Goal: Task Accomplishment & Management: Complete application form

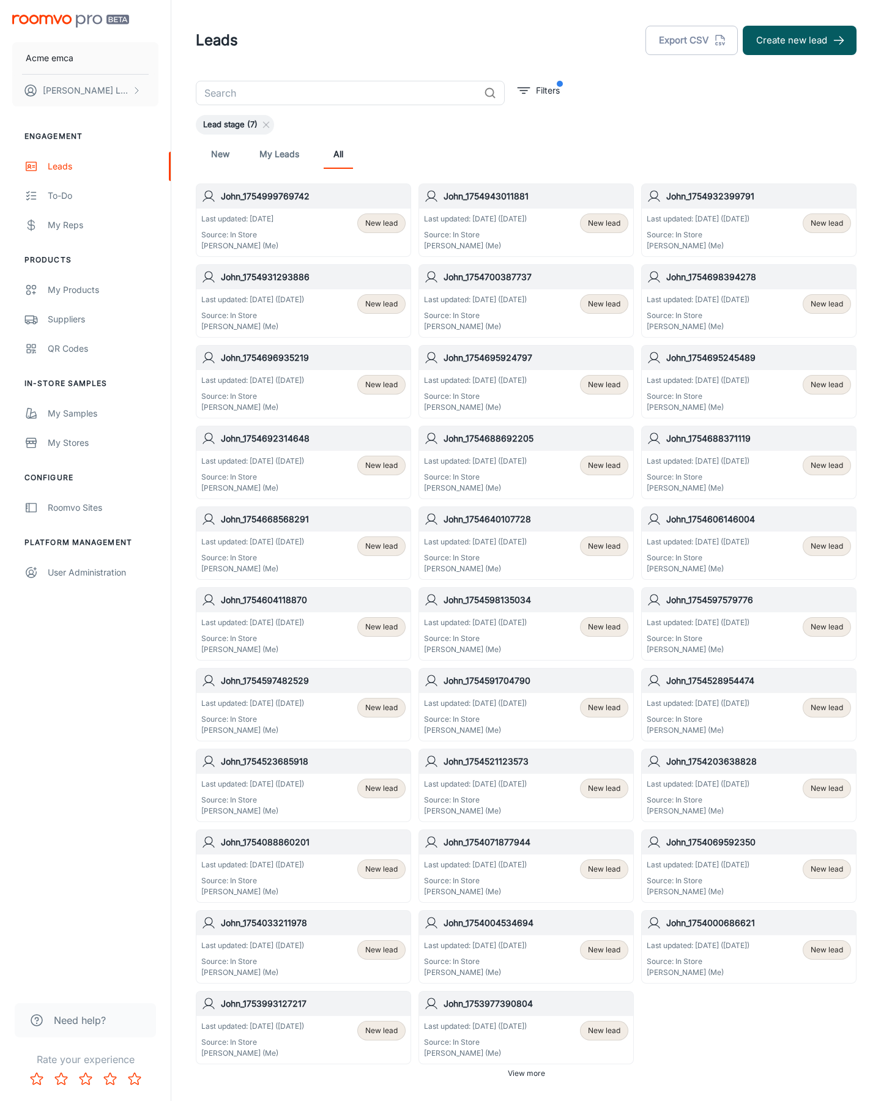
click at [800, 40] on button "Create new lead" at bounding box center [800, 40] width 114 height 29
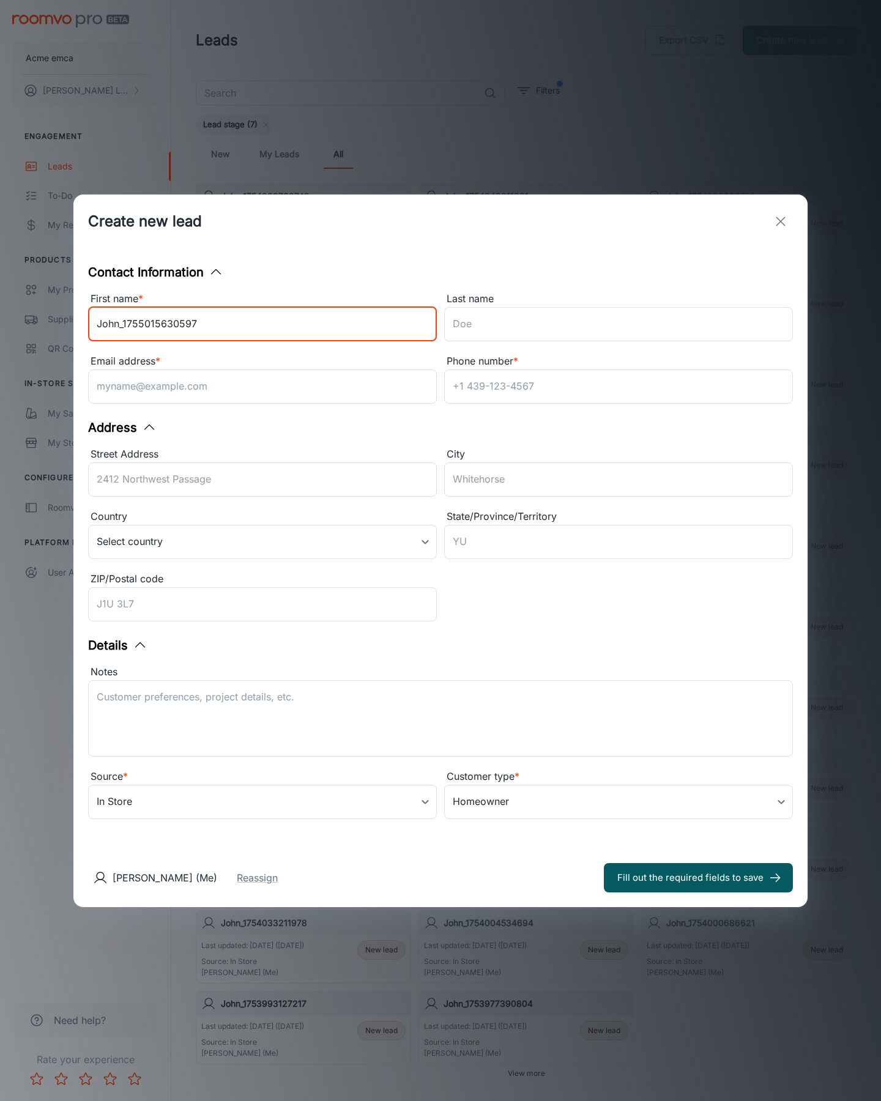
type input "John_1755015630597"
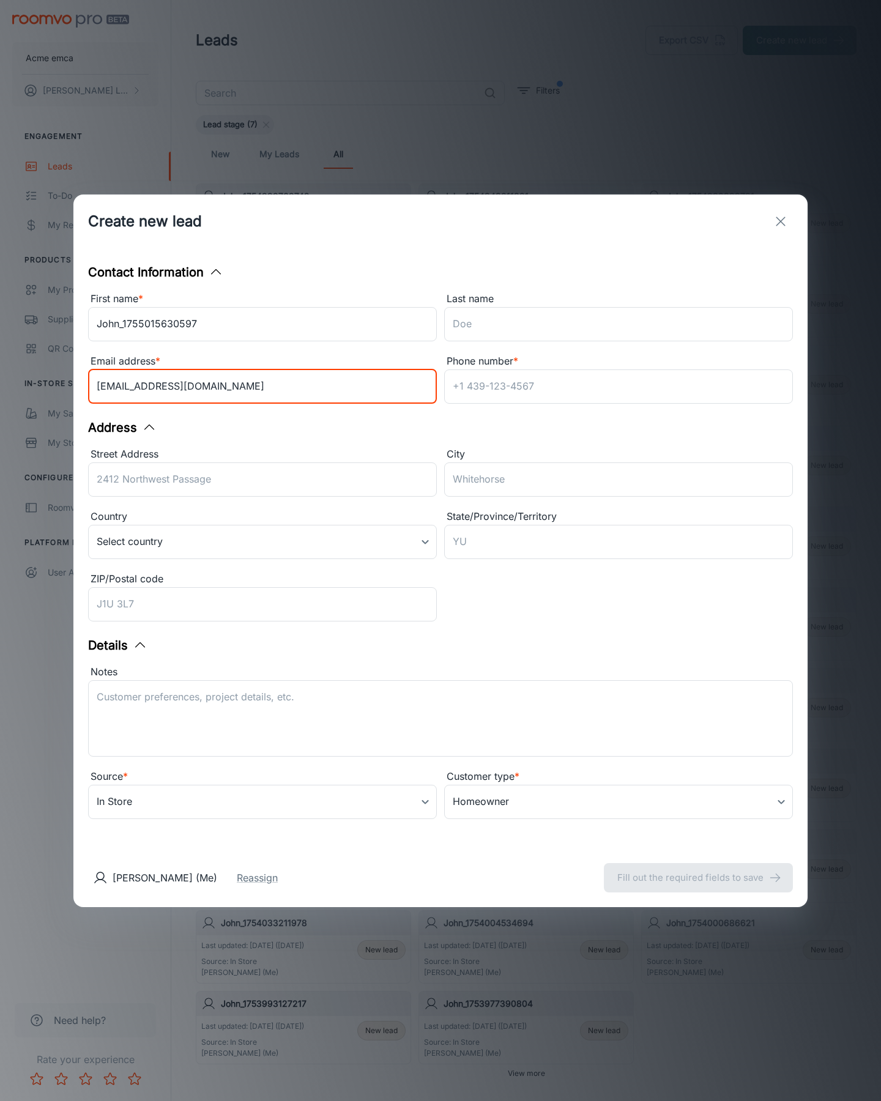
type input "[EMAIL_ADDRESS][DOMAIN_NAME]"
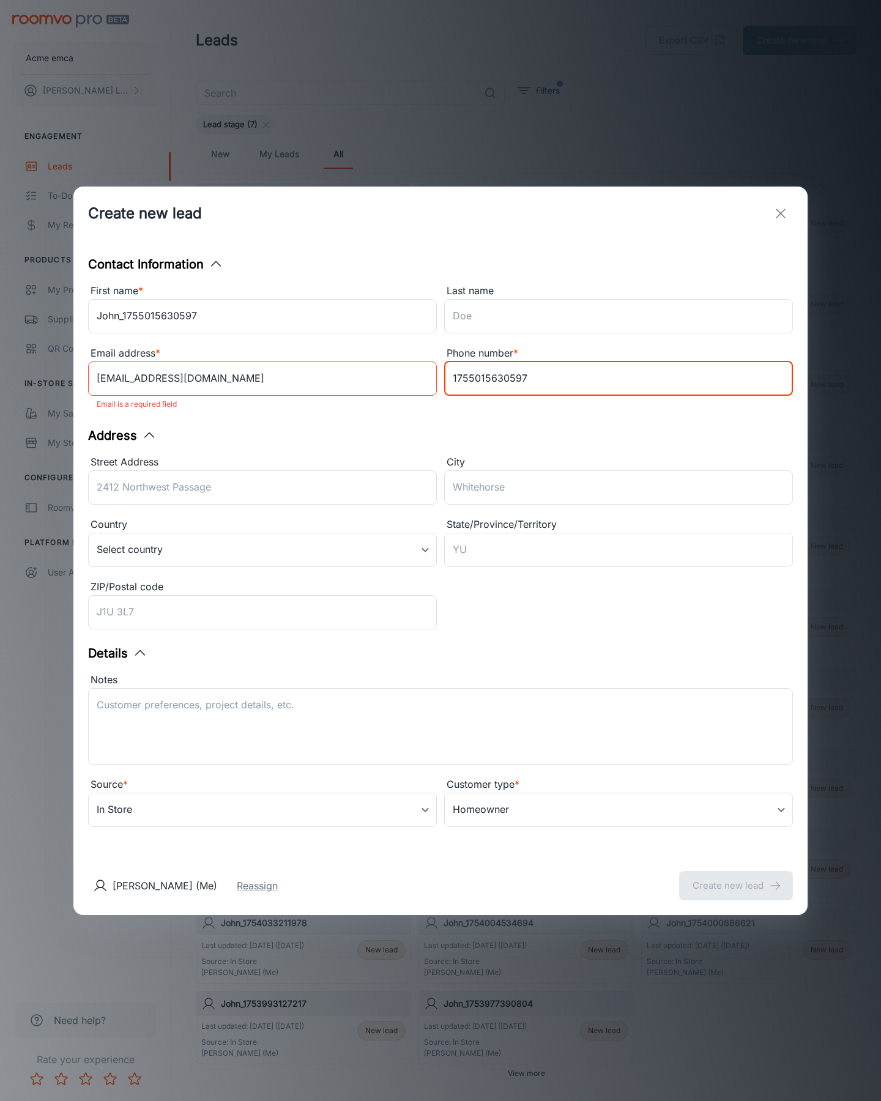
type input "1755015630597"
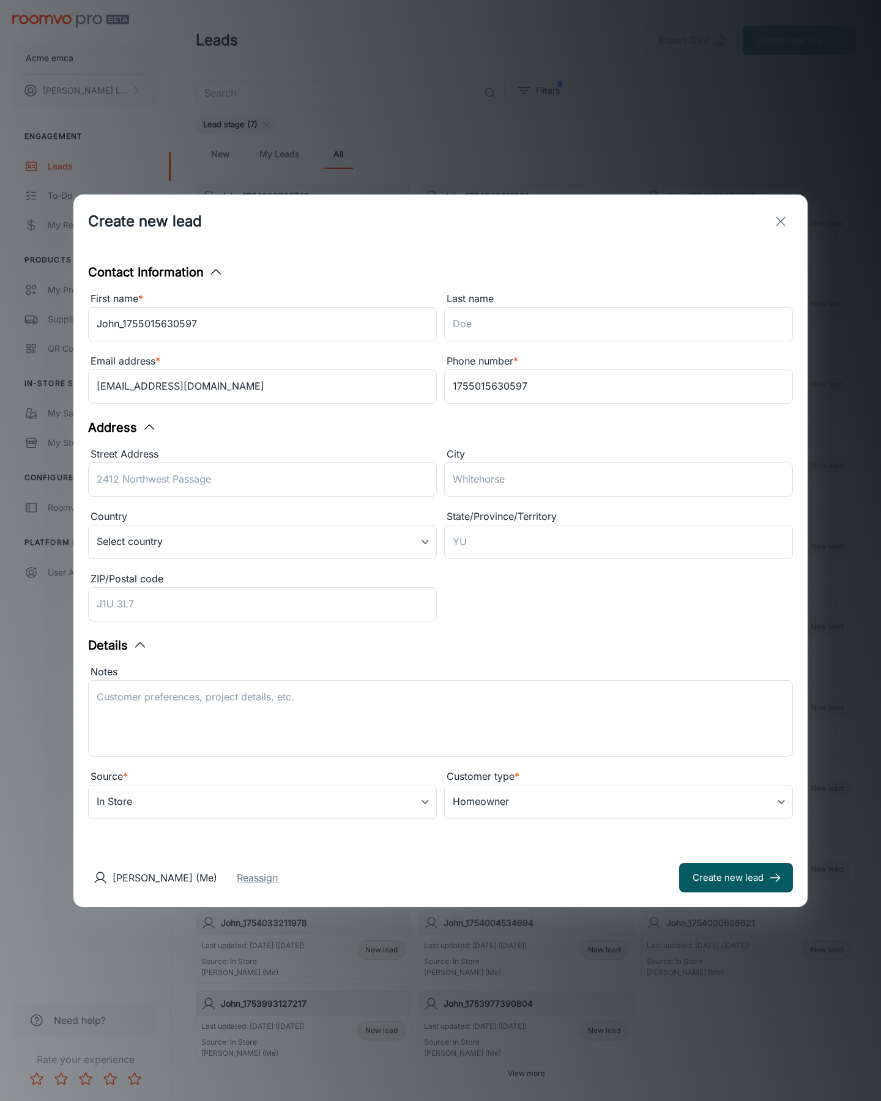
click at [736, 877] on button "Create new lead" at bounding box center [736, 877] width 114 height 29
